Goal: Information Seeking & Learning: Learn about a topic

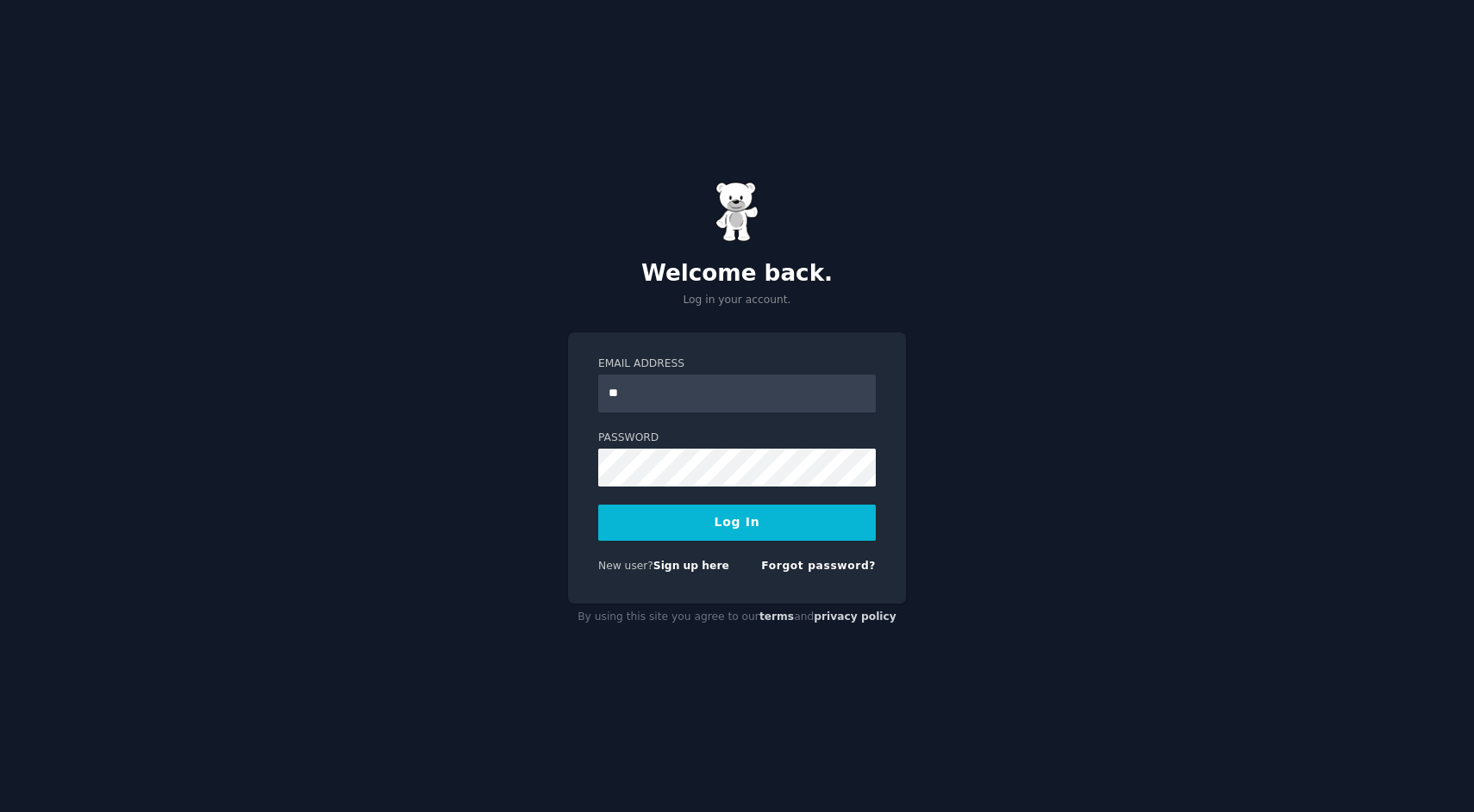
type input "*"
type input "**********"
click at [693, 532] on button "Log In" at bounding box center [736, 523] width 278 height 36
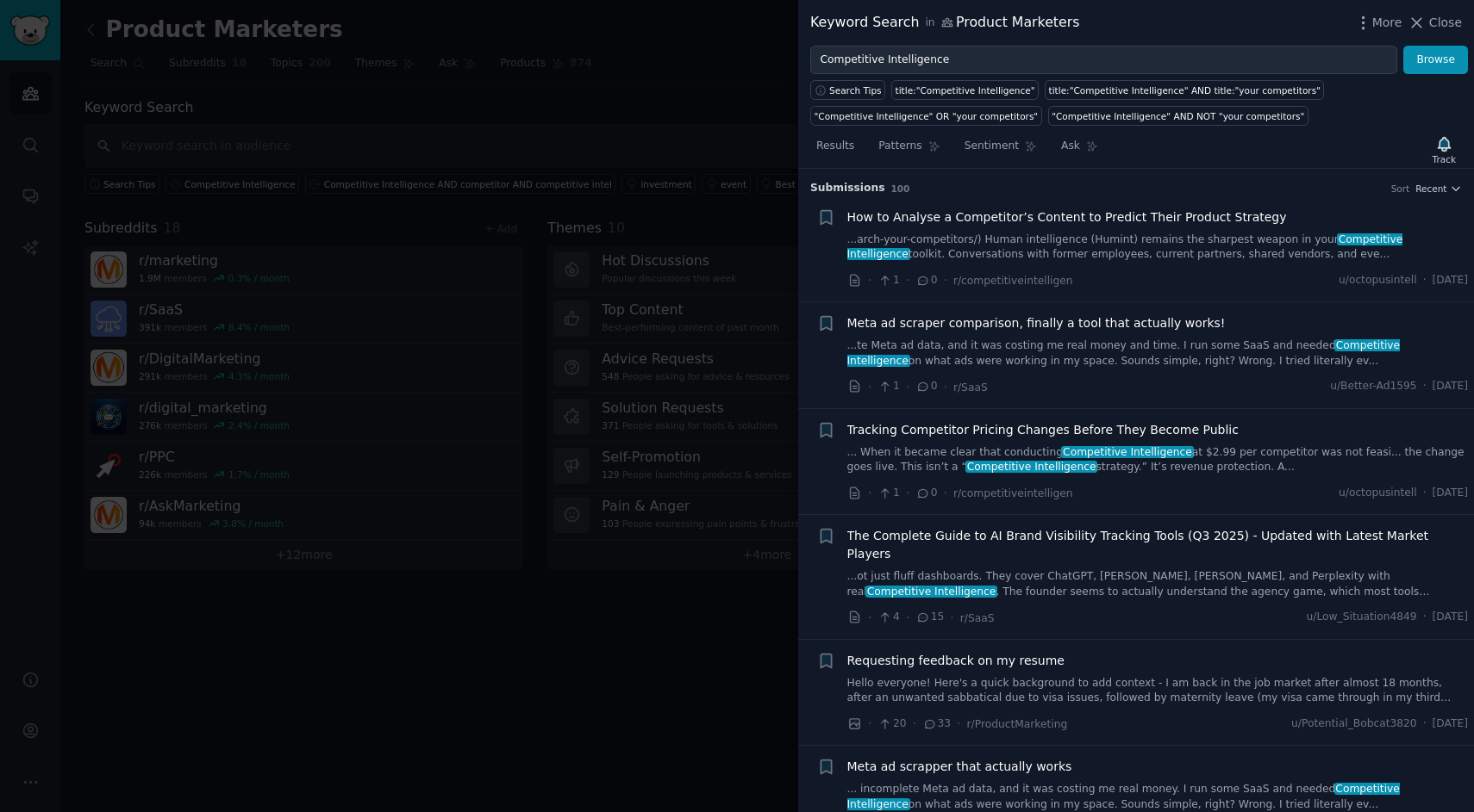
click at [1099, 218] on span "How to Analyse a Competitor’s Content to Predict Their Product Strategy" at bounding box center [1067, 217] width 440 height 18
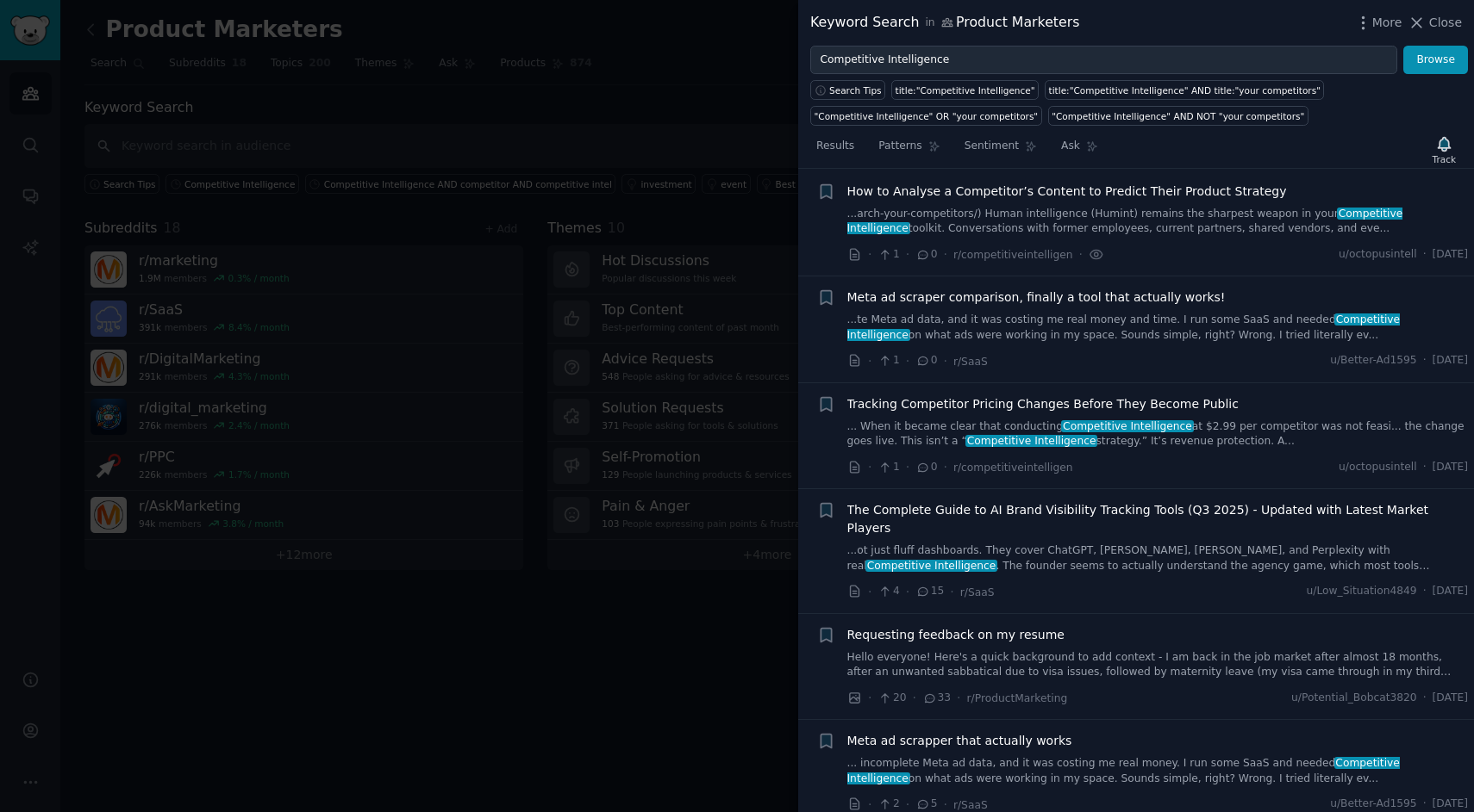
scroll to position [27, 0]
click at [1096, 297] on span "Meta ad scraper comparison, finally a tool that actually works!" at bounding box center [1036, 296] width 378 height 18
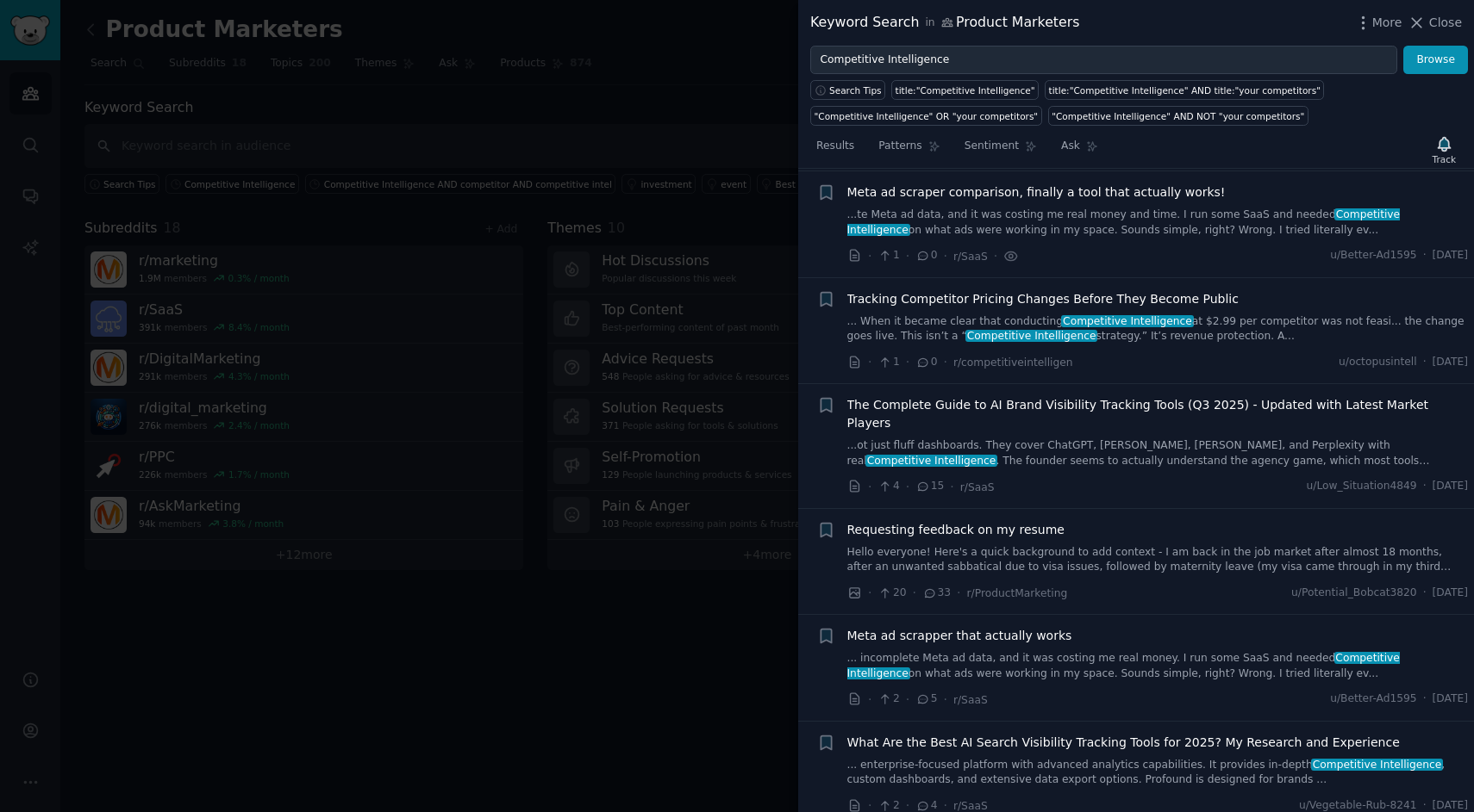
scroll to position [134, 0]
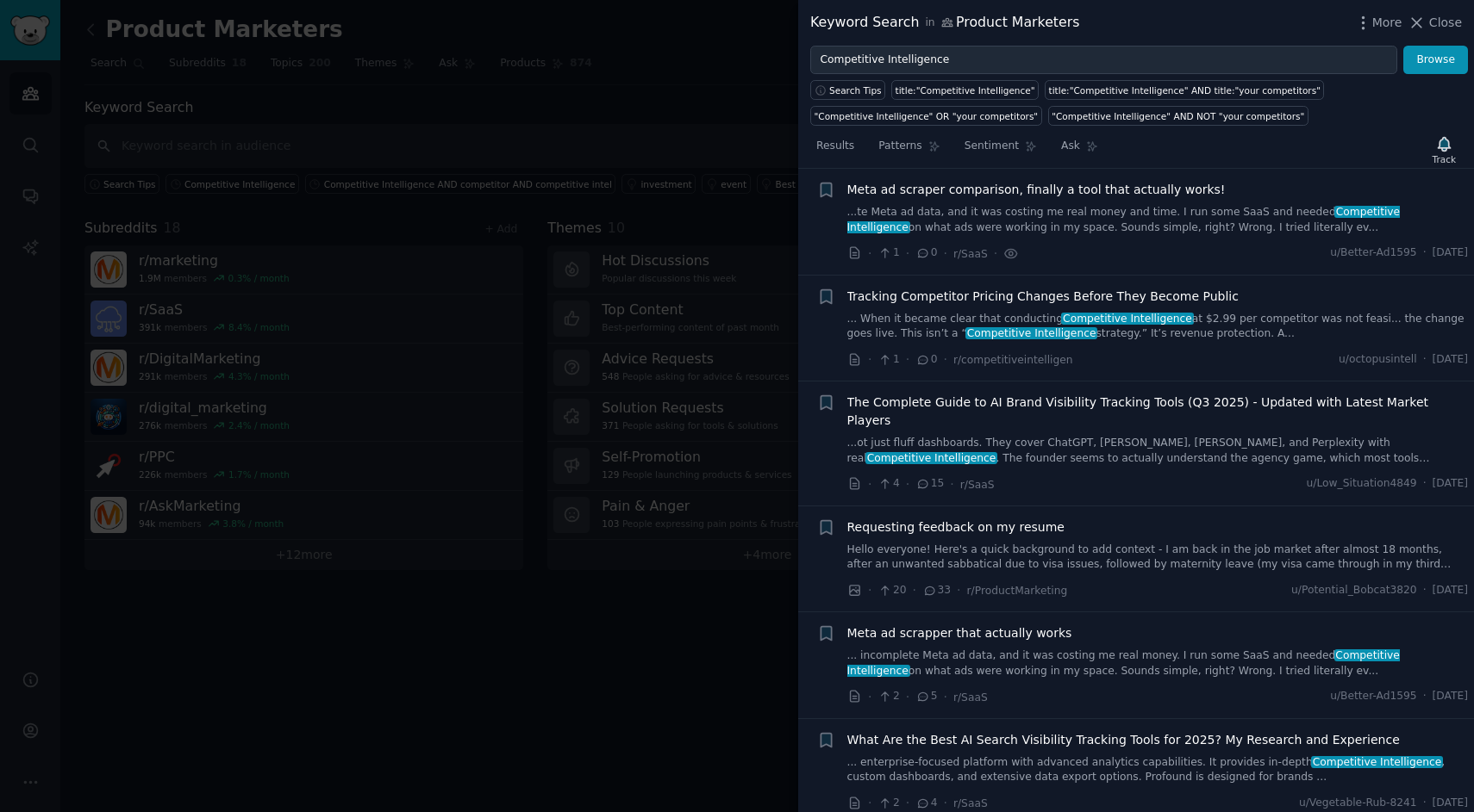
click at [1042, 296] on span "Tracking Competitor Pricing Changes Before They Become Public" at bounding box center [1043, 296] width 391 height 18
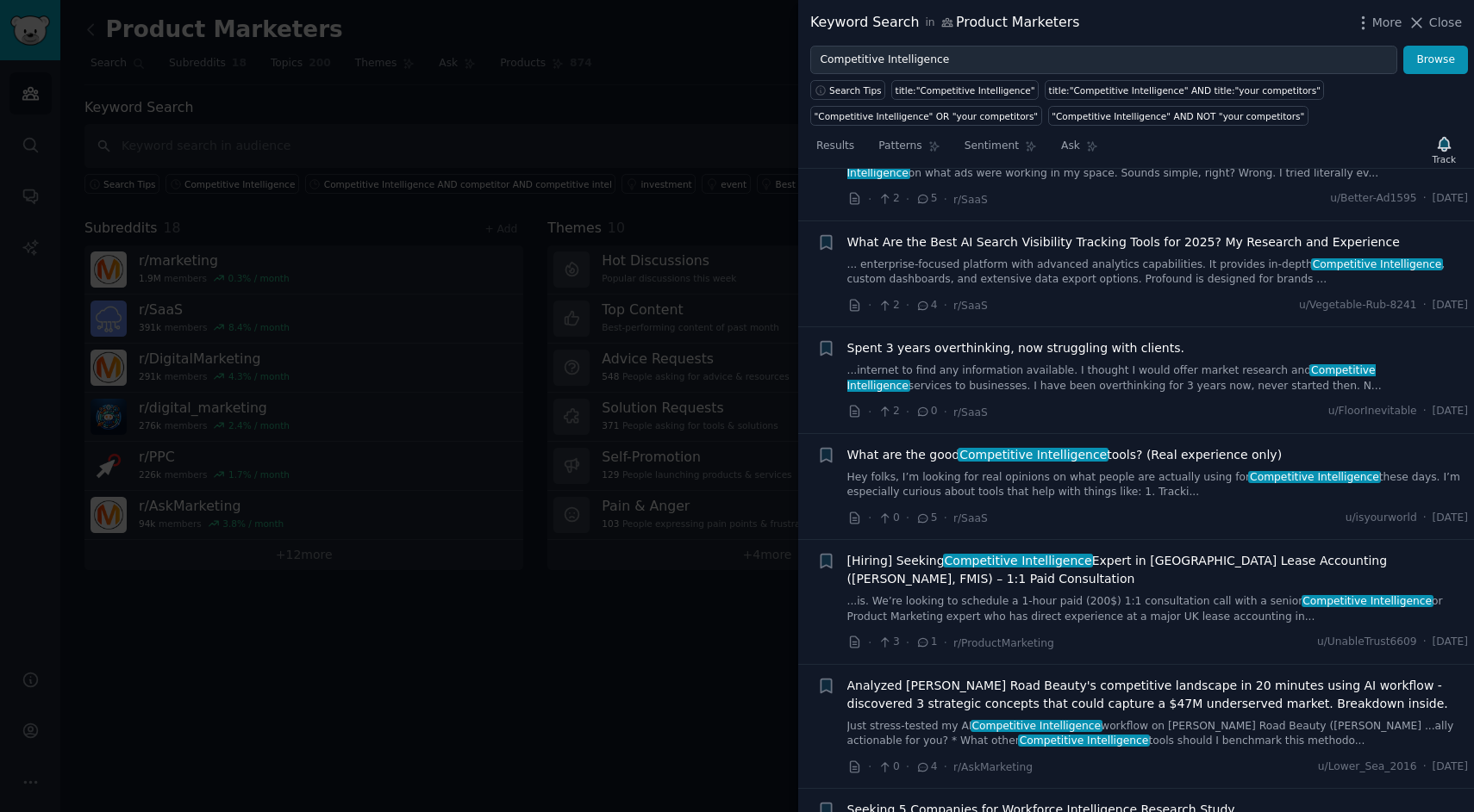
scroll to position [634, 0]
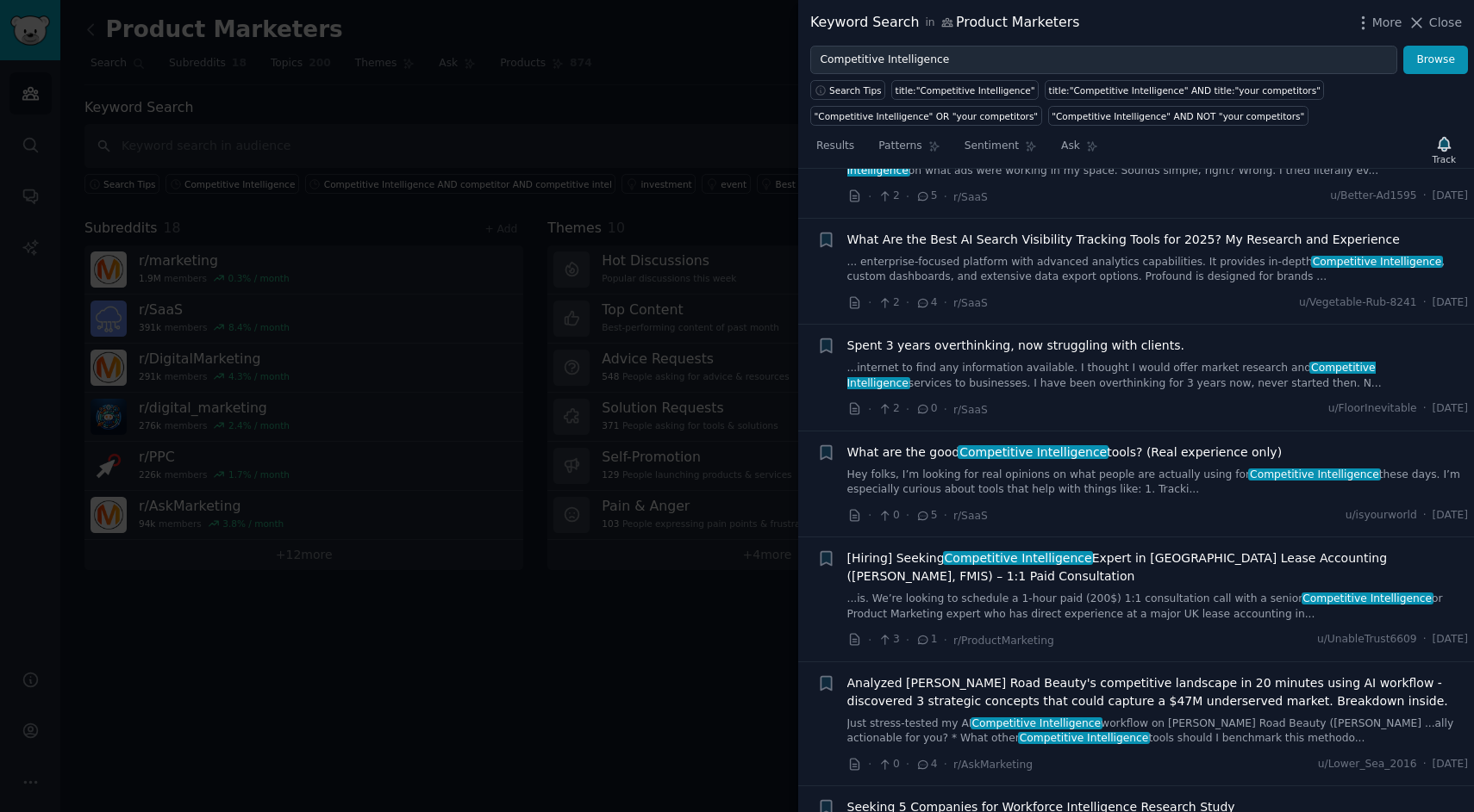
click at [1095, 444] on span "What are the good Competitive Intelligence tools? (Real experience only)" at bounding box center [1065, 453] width 435 height 18
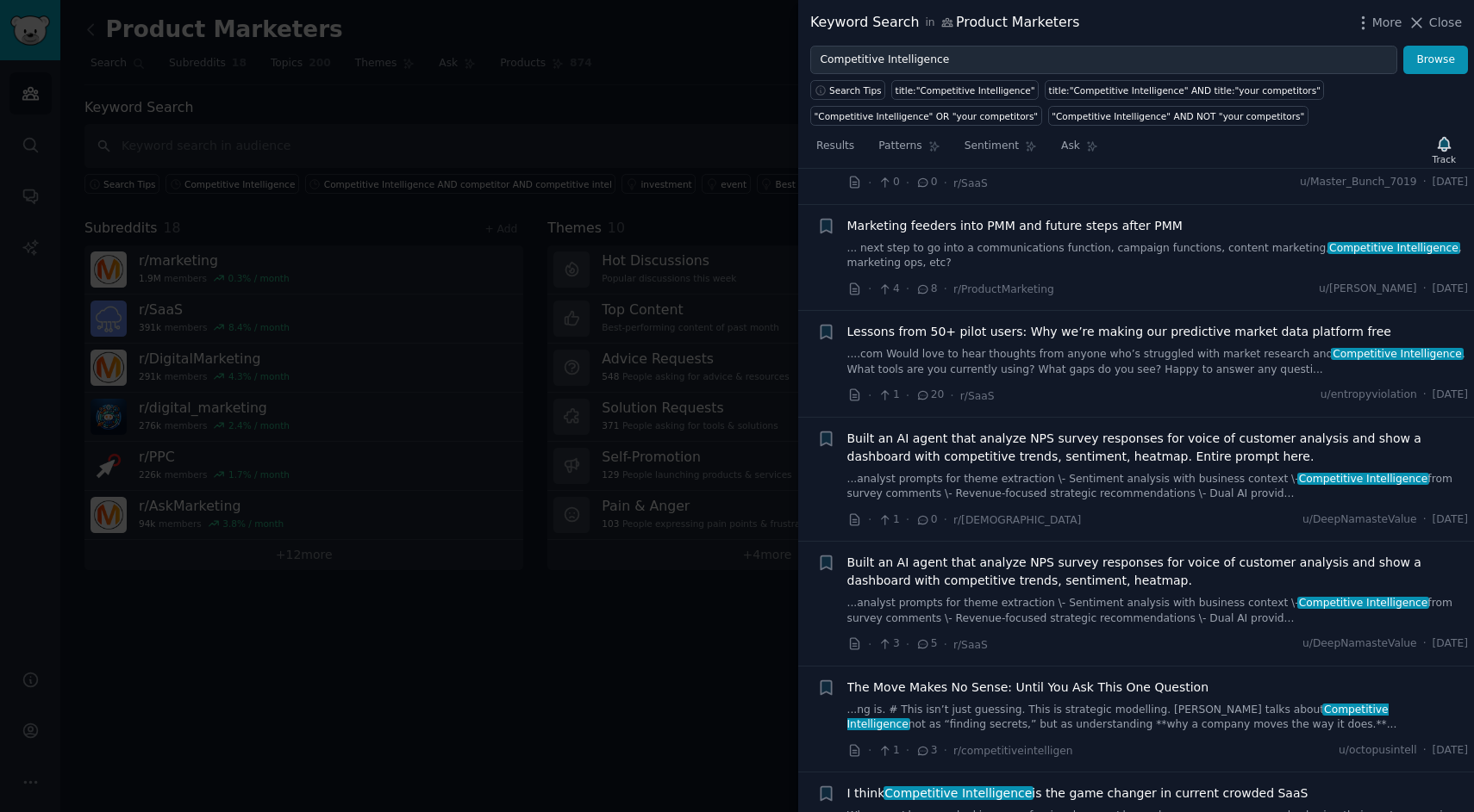
scroll to position [1539, 0]
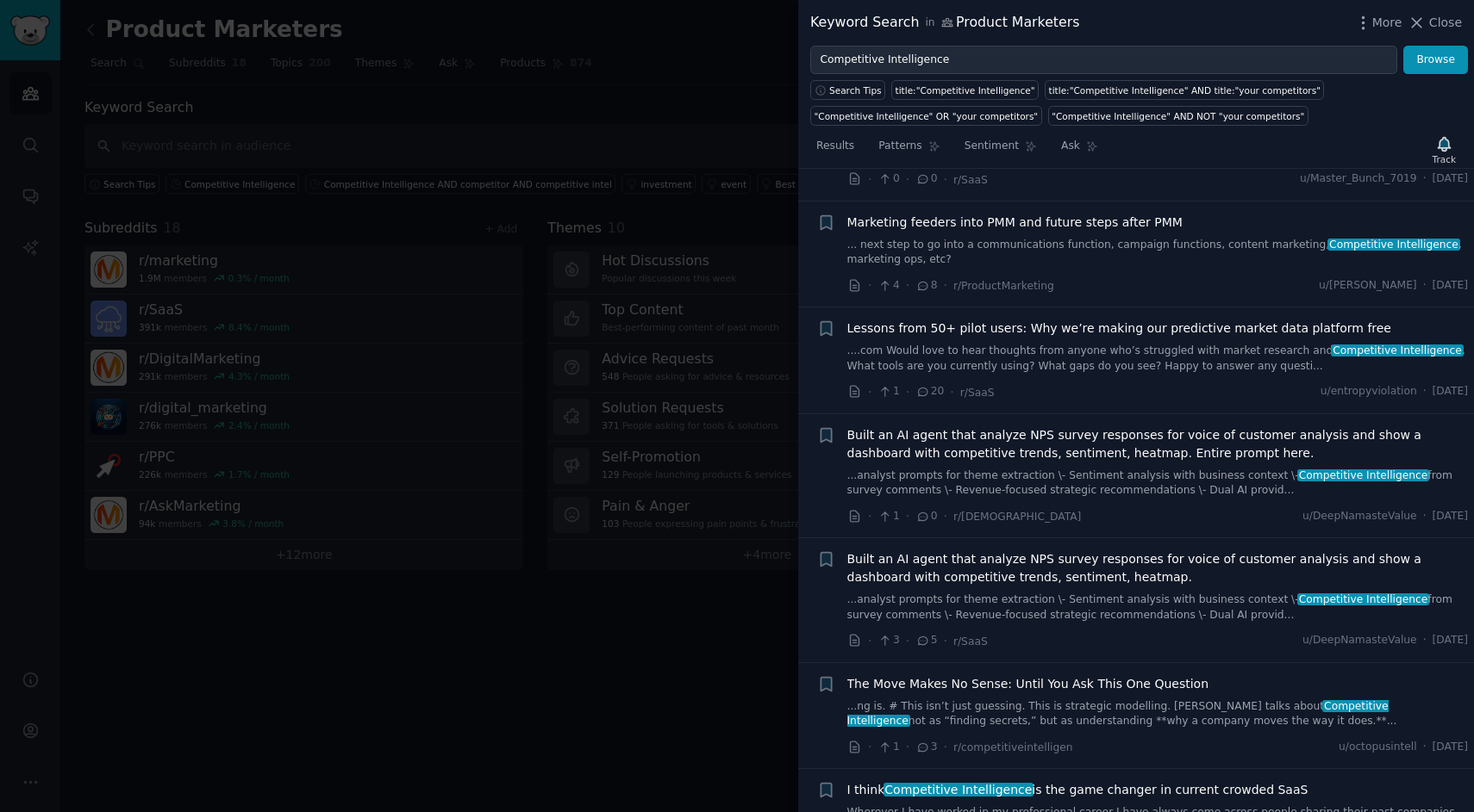
click at [1082, 320] on span "Lessons from 50+ pilot users: Why we’re making our predictive market data platf…" at bounding box center [1119, 329] width 544 height 18
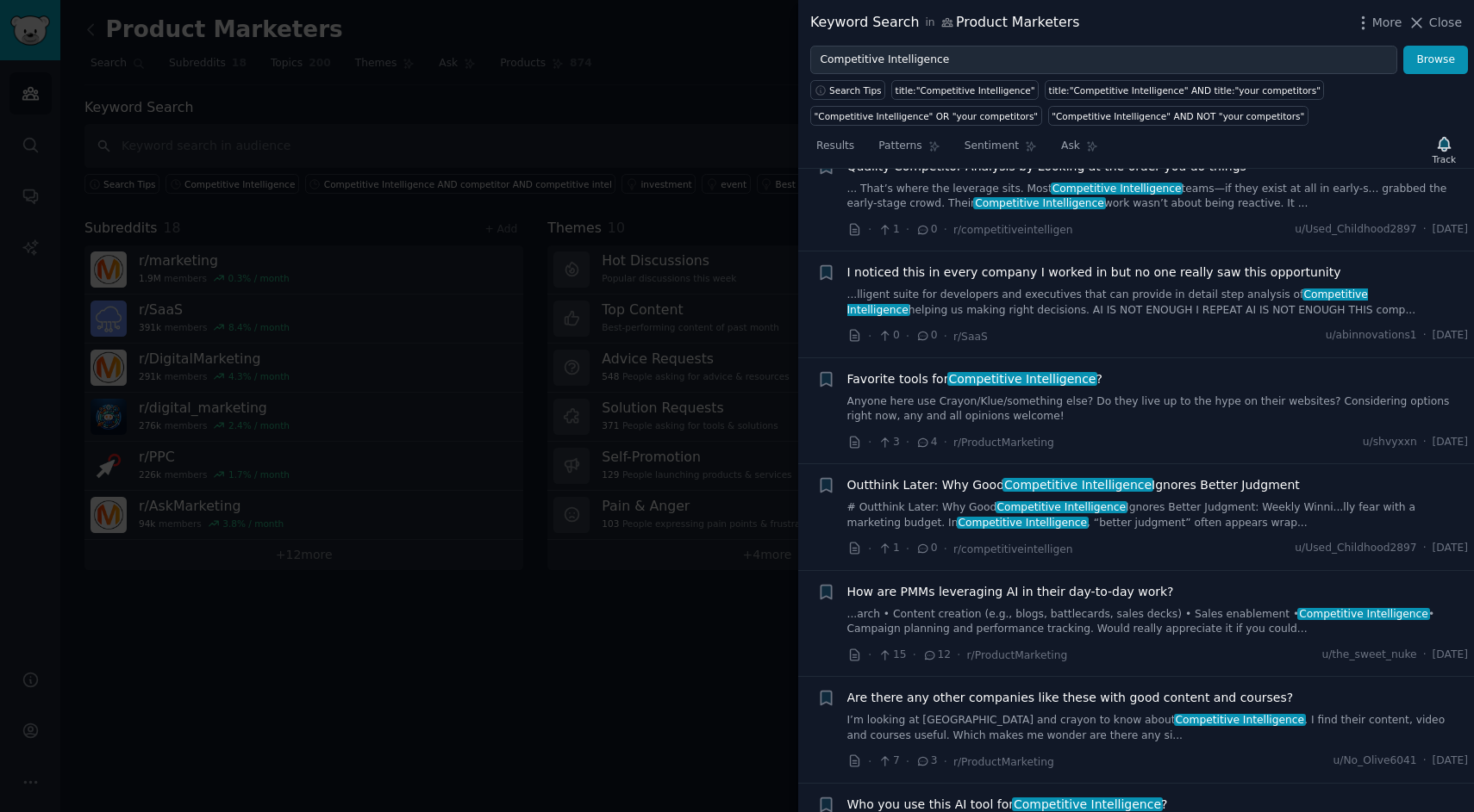
scroll to position [2962, 0]
click at [999, 370] on span "Competitive Intelligence" at bounding box center [1023, 376] width 151 height 13
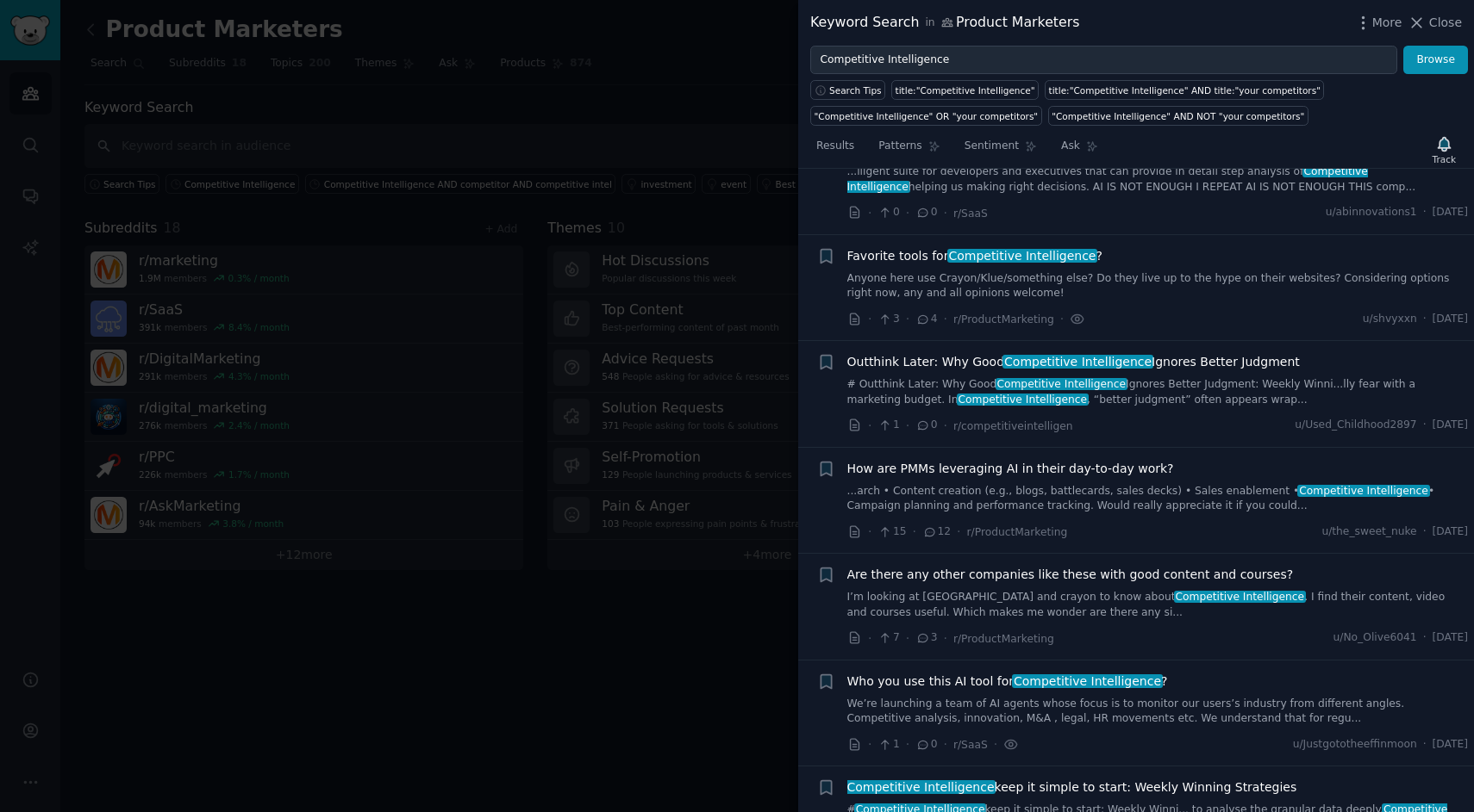
scroll to position [3113, 0]
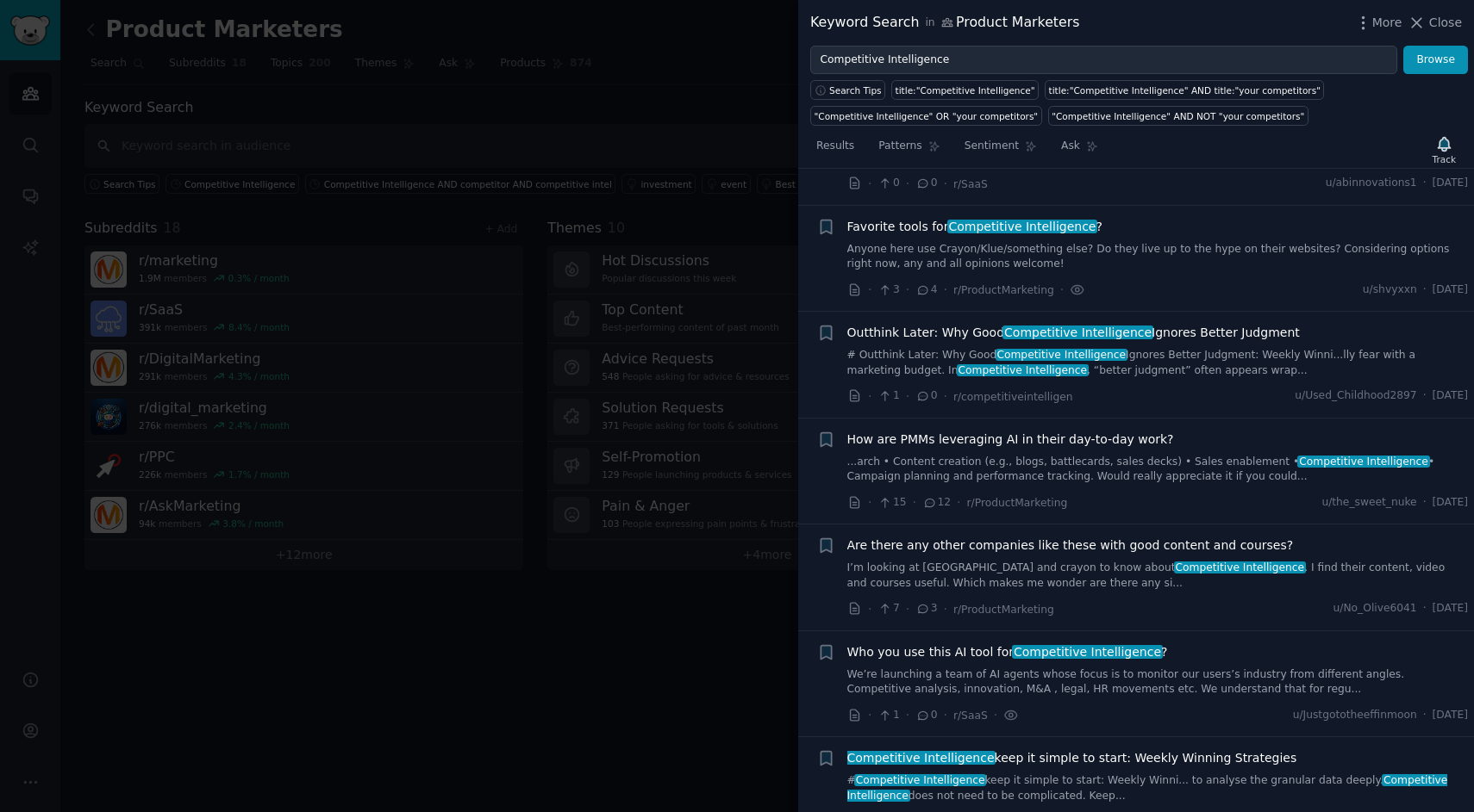
click at [1020, 645] on span "Competitive Intelligence" at bounding box center [1088, 651] width 151 height 13
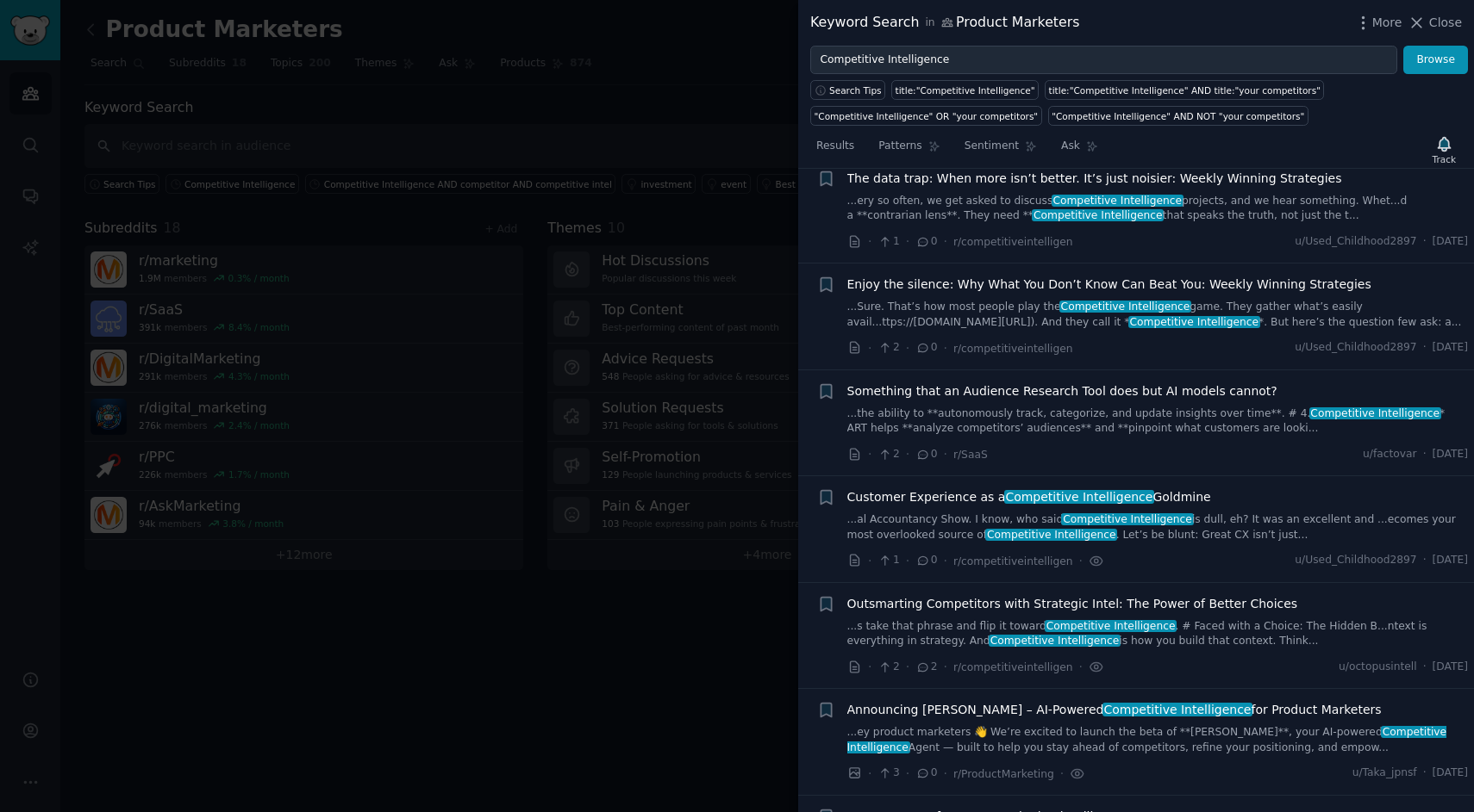
scroll to position [4685, 0]
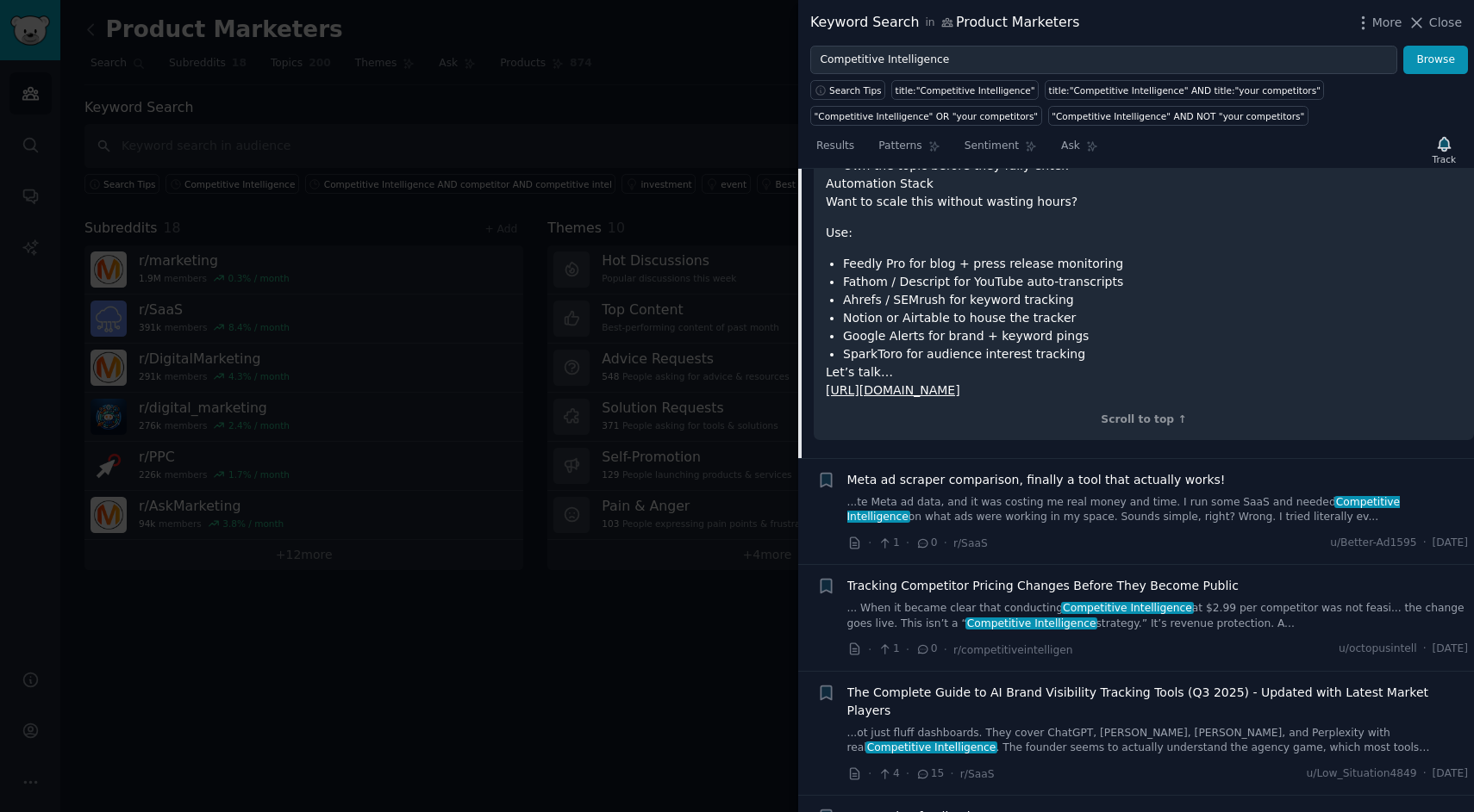
scroll to position [4131, 0]
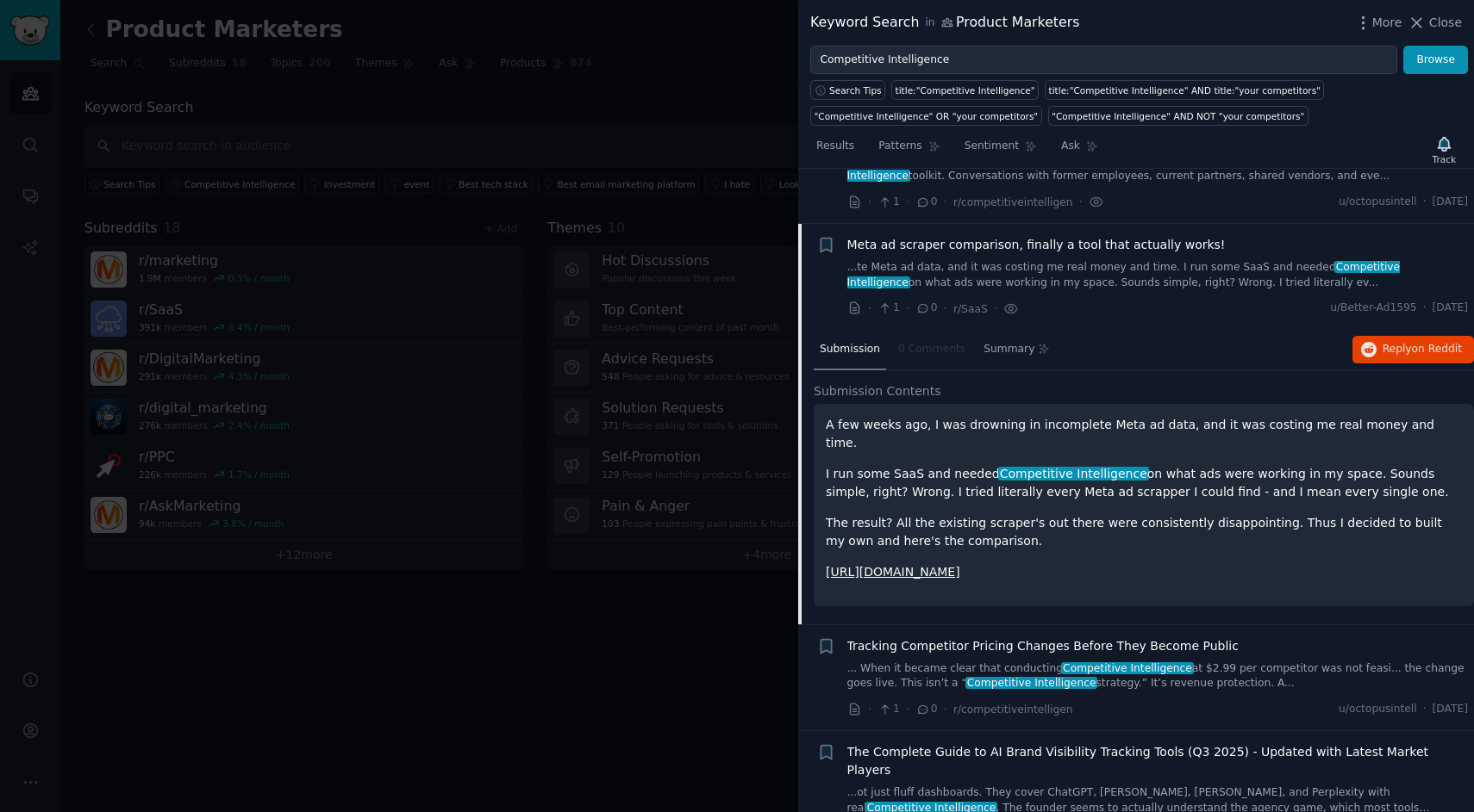
scroll to position [506, 0]
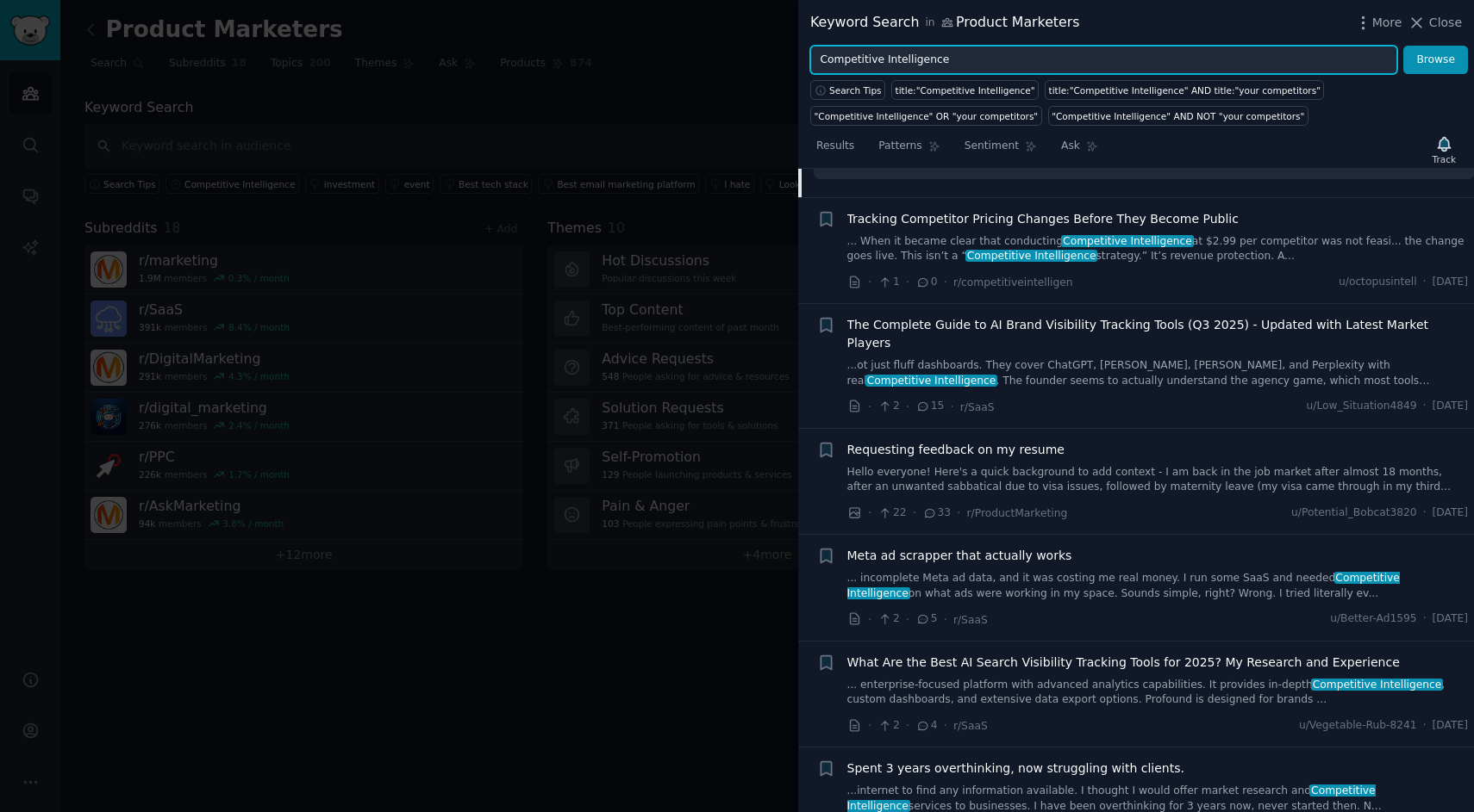
click at [1014, 52] on input "Competitive Intelligence" at bounding box center [1103, 60] width 587 height 30
click at [1403, 46] on button "Browse" at bounding box center [1435, 60] width 65 height 30
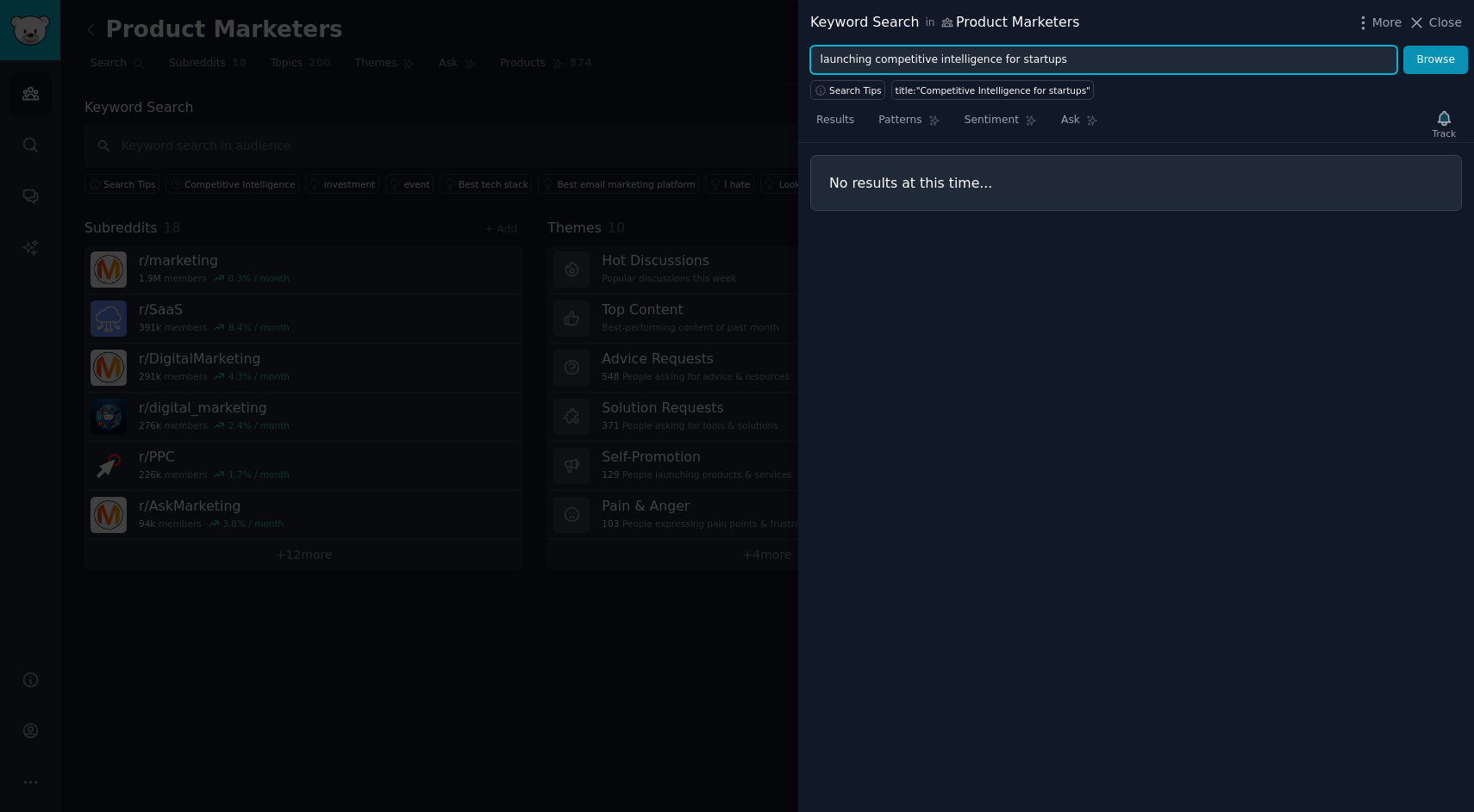
type input "launching competitive intelligence for startups"
click at [1403, 46] on button "Browse" at bounding box center [1435, 60] width 65 height 30
